Goal: Task Accomplishment & Management: Manage account settings

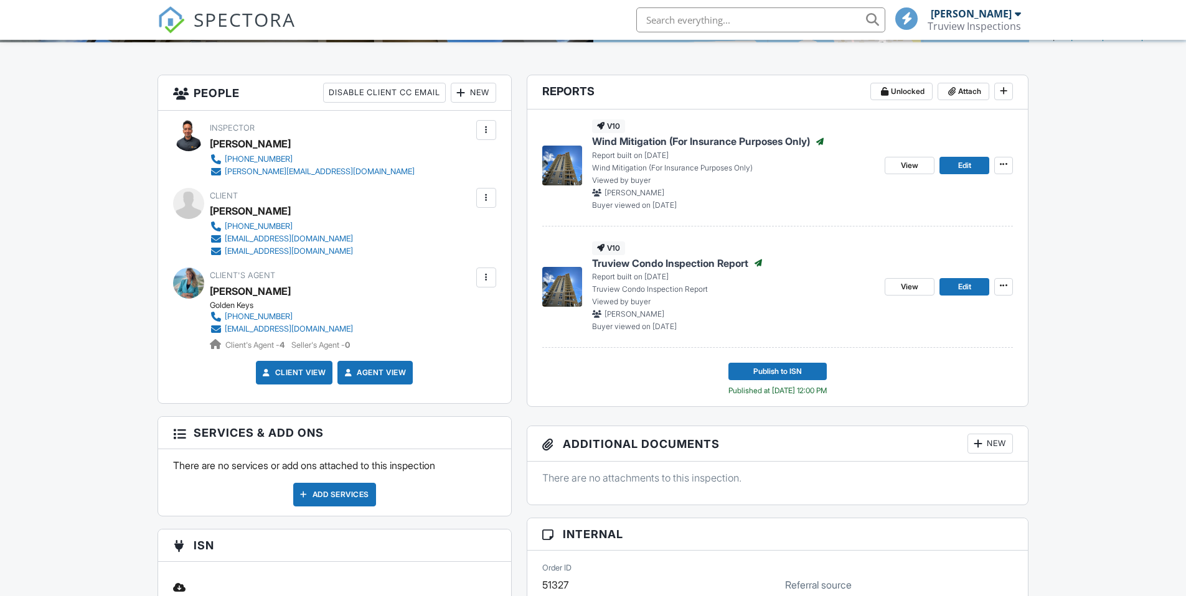
scroll to position [137, 0]
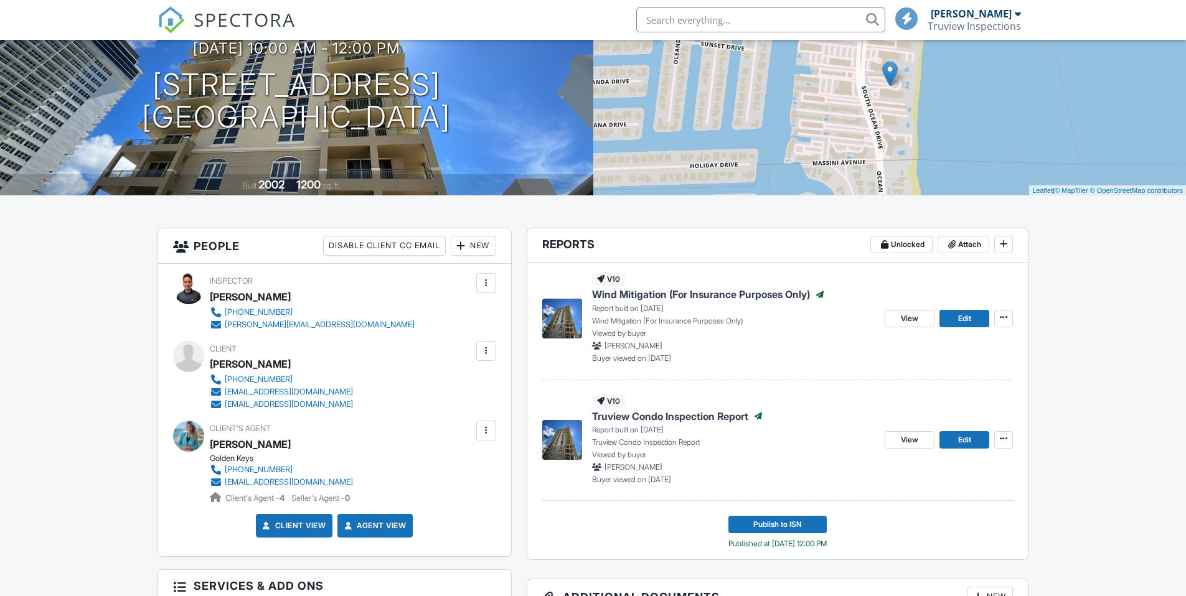
click at [461, 252] on div at bounding box center [461, 246] width 12 height 12
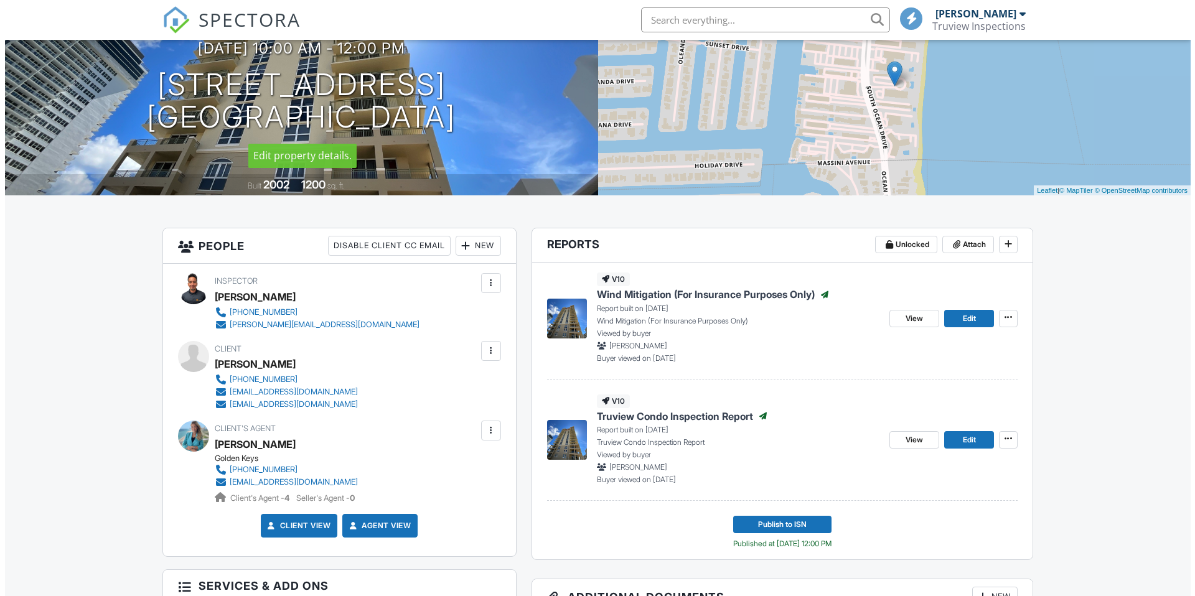
scroll to position [109, 0]
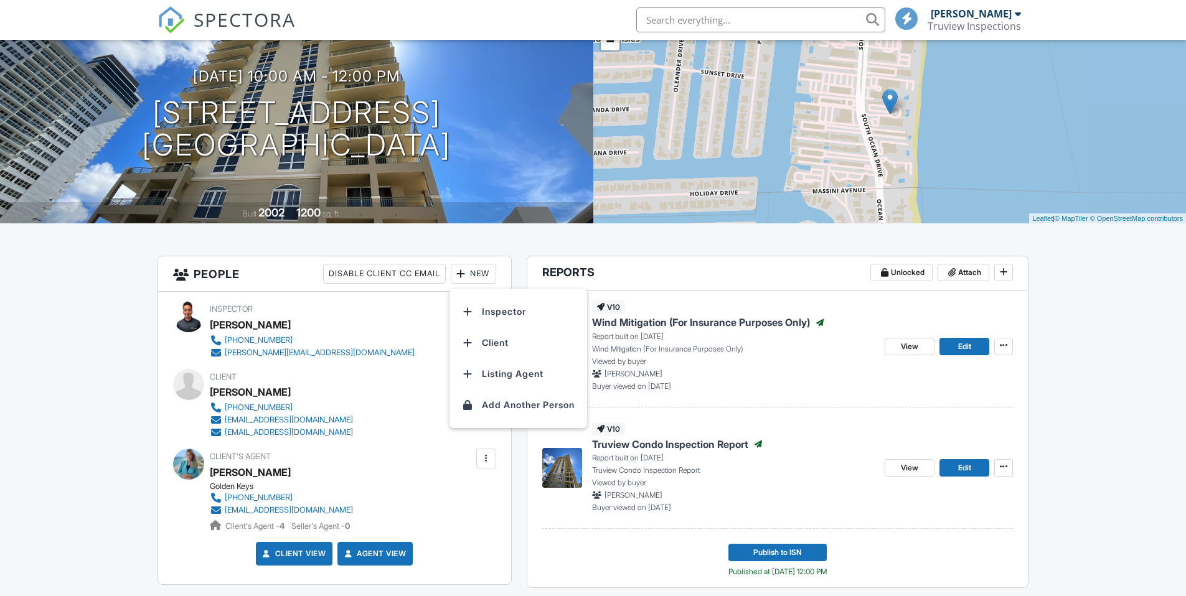
click at [490, 321] on li "Inspector" at bounding box center [518, 311] width 123 height 31
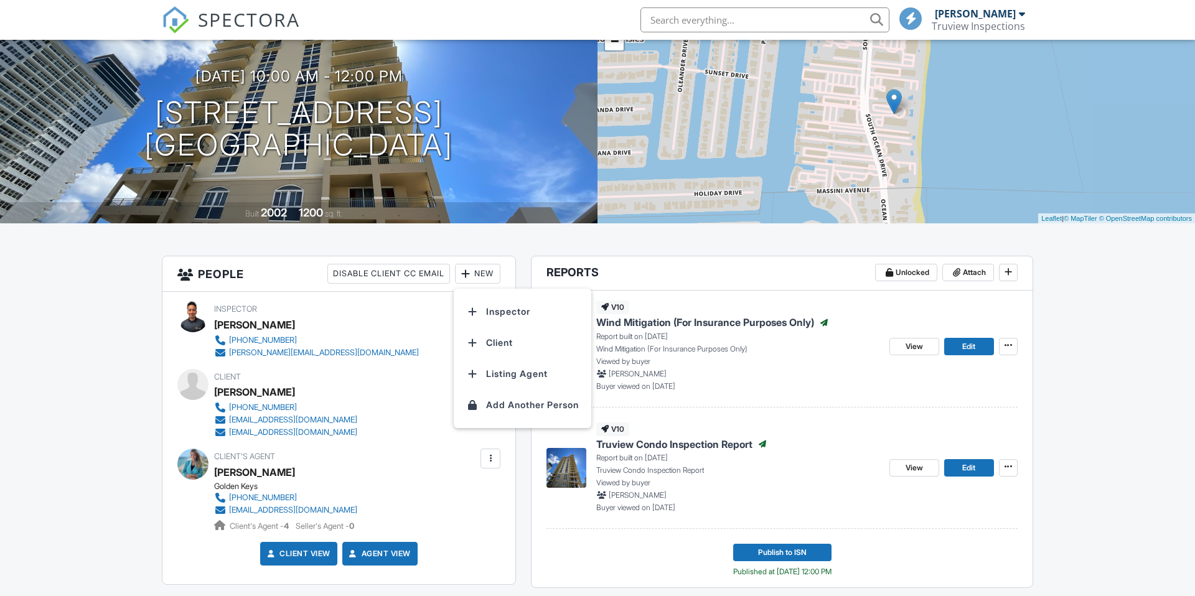
scroll to position [0, 0]
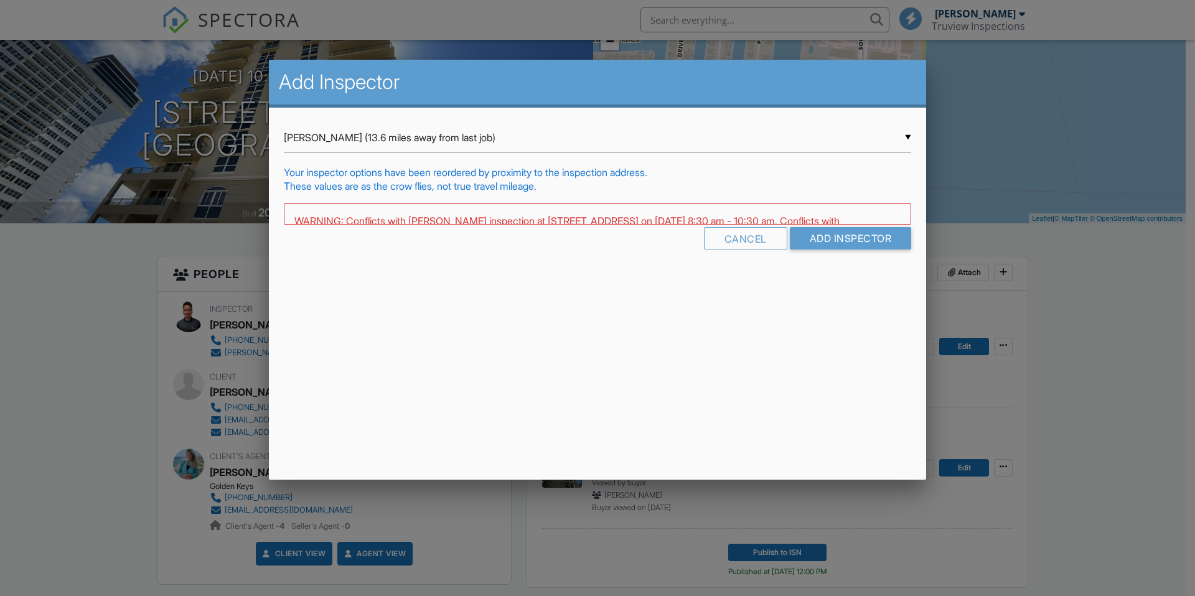
click at [604, 146] on input "[PERSON_NAME] (13.6 miles away from last job)" at bounding box center [597, 138] width 627 height 31
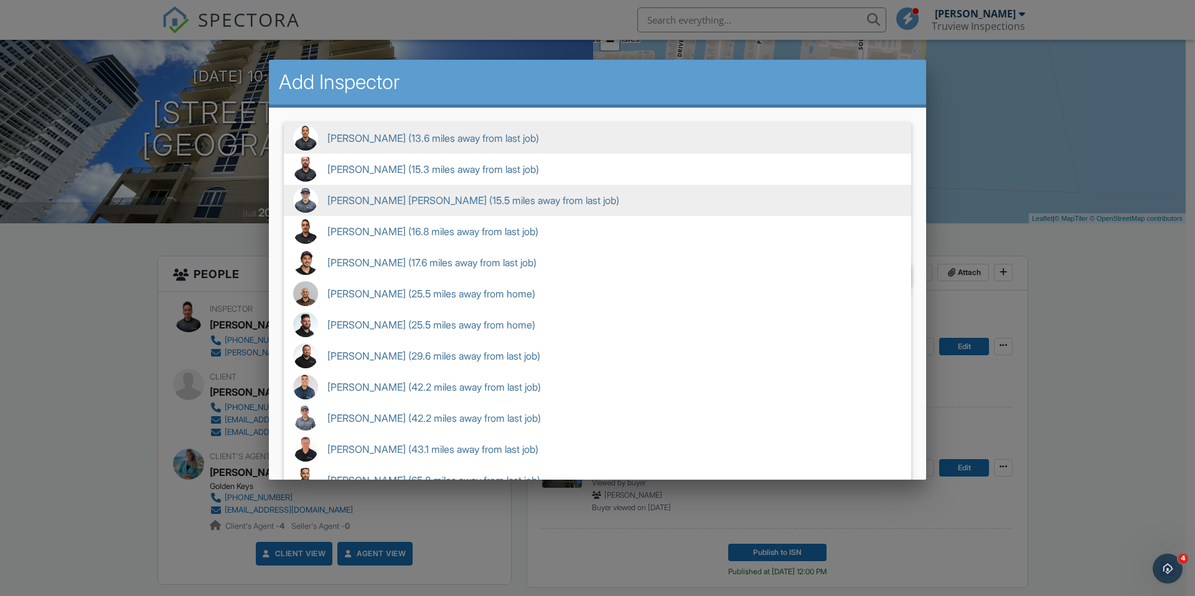
click at [496, 207] on span "[PERSON_NAME] [PERSON_NAME] (15.5 miles away from last job)" at bounding box center [597, 200] width 627 height 31
type input "[PERSON_NAME] [PERSON_NAME] (15.5 miles away from last job)"
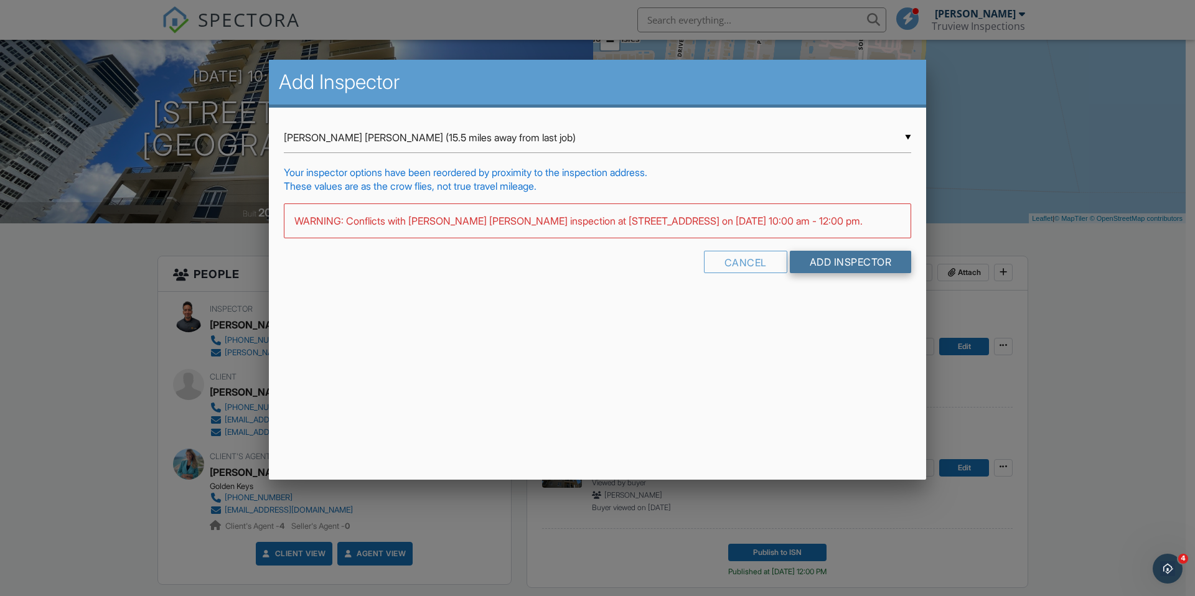
click at [822, 273] on input "Add Inspector" at bounding box center [851, 262] width 122 height 22
